Goal: Find specific page/section: Find specific page/section

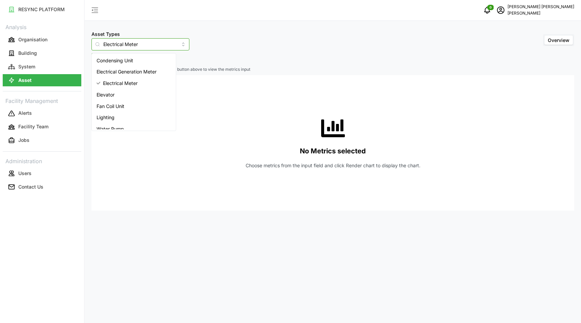
click at [167, 45] on input "Electrical Meter" at bounding box center [140, 44] width 98 height 12
click at [145, 72] on span "Electrical Generation Meter" at bounding box center [127, 71] width 60 height 7
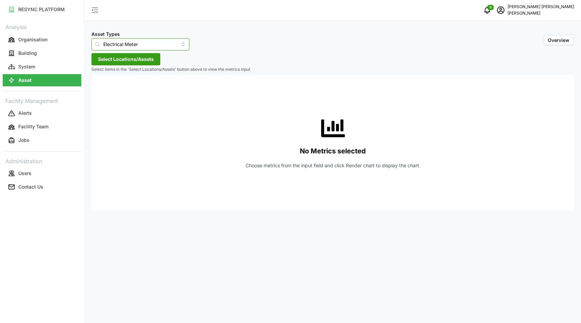
type input "Electrical Generation Meter"
